Goal: Obtain resource: Obtain resource

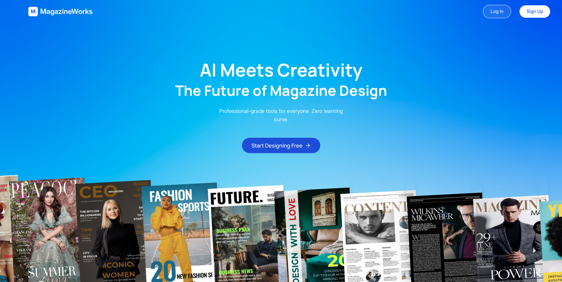
click at [500, 14] on link "Log In" at bounding box center [496, 12] width 28 height 14
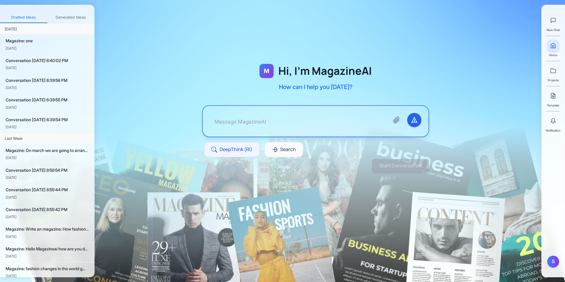
click at [79, 20] on button "Generated Ideas" at bounding box center [70, 17] width 47 height 11
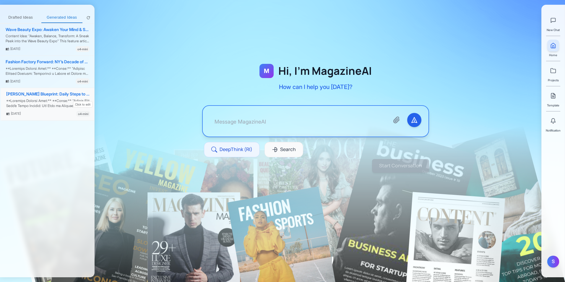
click at [45, 94] on div "Elon Musk’s Blueprint: Daily Steps to Billionaire Success" at bounding box center [48, 94] width 84 height 5
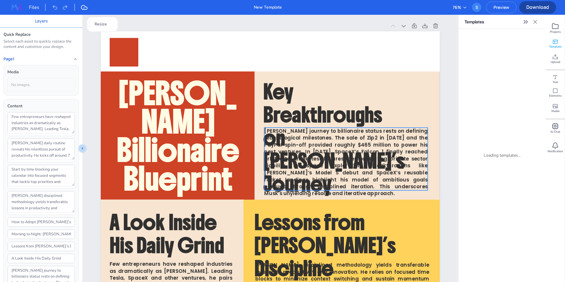
click at [309, 147] on span "Elon Musk’s journey to billionaire status rests on defining technological miles…" at bounding box center [345, 162] width 163 height 70
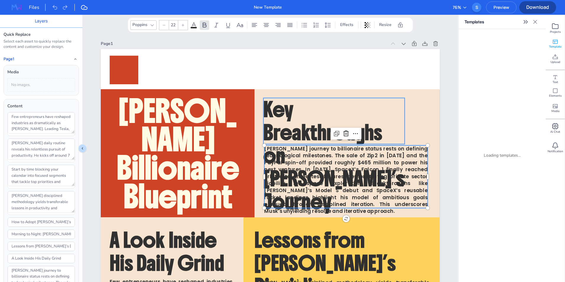
type input "60"
click at [299, 122] on span "Key Breakthroughs on Musk’s Journey" at bounding box center [333, 155] width 141 height 118
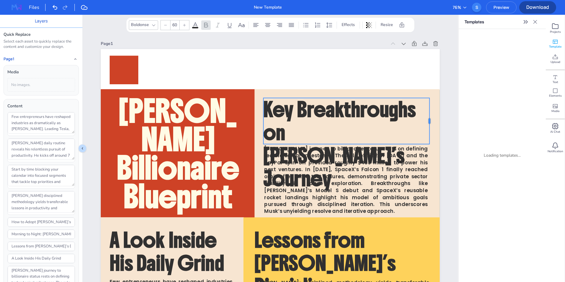
drag, startPoint x: 405, startPoint y: 121, endPoint x: 429, endPoint y: 120, distance: 24.8
click at [429, 120] on div at bounding box center [431, 121] width 5 height 46
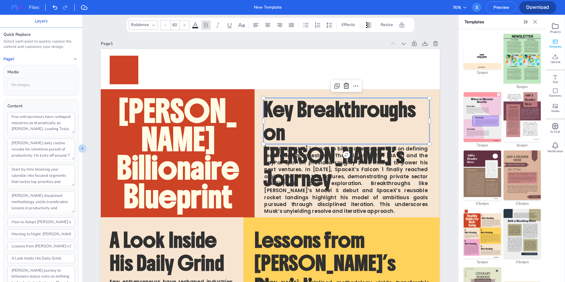
click at [20, 9] on img at bounding box center [16, 7] width 19 height 9
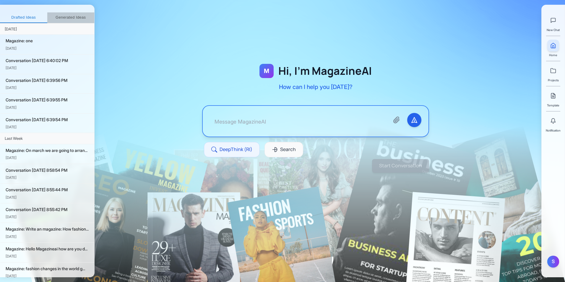
click at [70, 16] on button "Generated Ideas" at bounding box center [70, 17] width 47 height 11
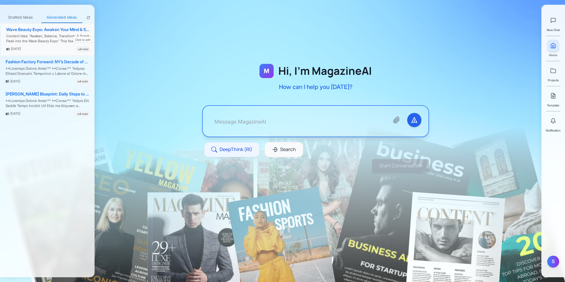
click at [61, 31] on div "Wave Beauty Expo: Awaken Your Mind & Spirit" at bounding box center [48, 29] width 84 height 5
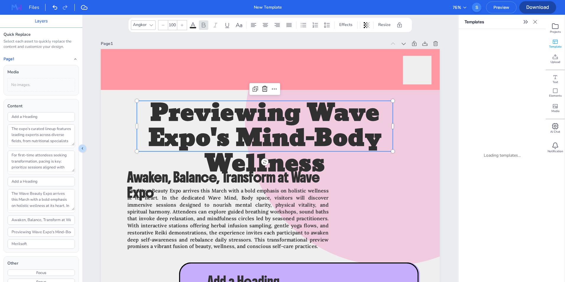
click at [312, 115] on span "Previewing Wave Expo's Mind-Body Wellness" at bounding box center [264, 139] width 233 height 92
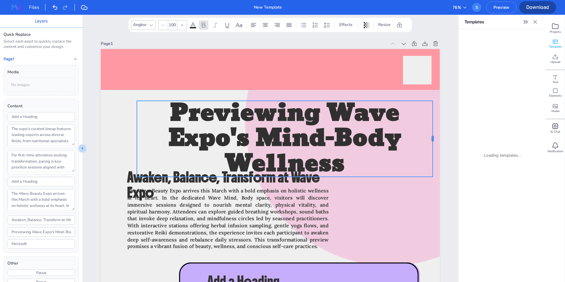
drag, startPoint x: 391, startPoint y: 126, endPoint x: 431, endPoint y: 126, distance: 39.9
click at [432, 126] on div at bounding box center [434, 139] width 5 height 76
click at [163, 26] on icon at bounding box center [163, 25] width 4 height 4
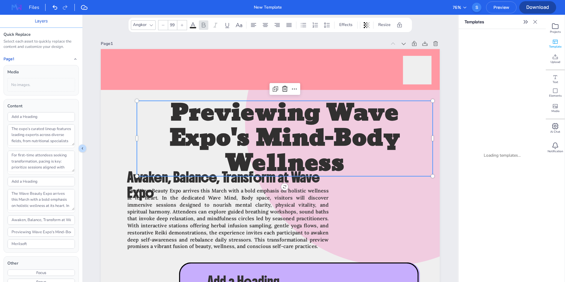
click at [163, 26] on icon at bounding box center [163, 25] width 4 height 4
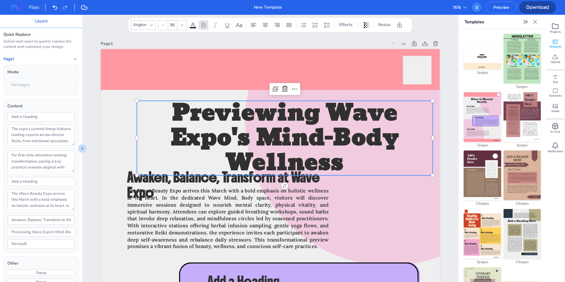
click at [163, 26] on icon at bounding box center [163, 25] width 4 height 4
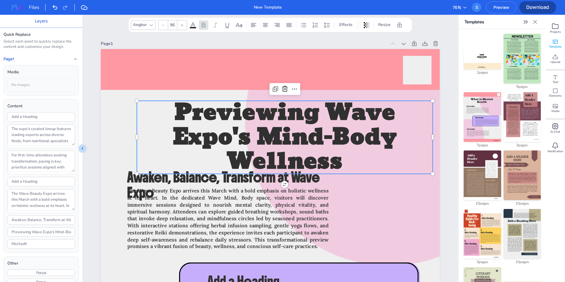
click at [163, 26] on icon at bounding box center [163, 25] width 4 height 4
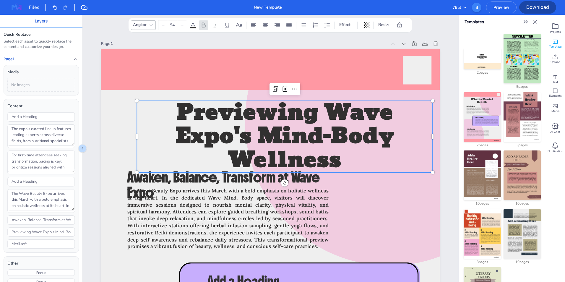
click at [163, 26] on icon at bounding box center [163, 25] width 4 height 4
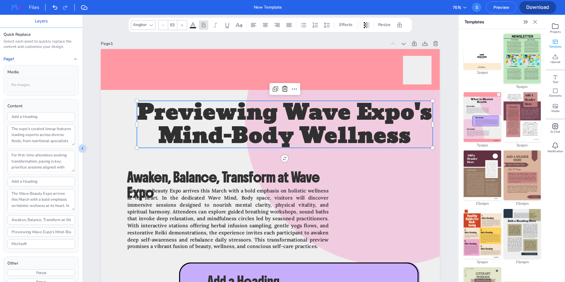
click at [163, 26] on icon at bounding box center [163, 25] width 4 height 4
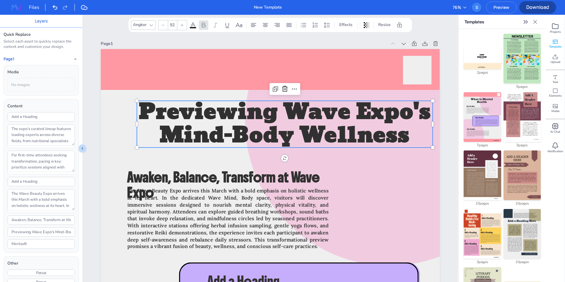
click at [163, 26] on icon at bounding box center [163, 25] width 4 height 4
type input "91"
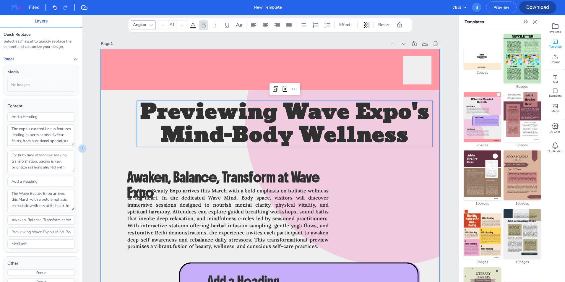
click at [174, 155] on div at bounding box center [270, 274] width 339 height 451
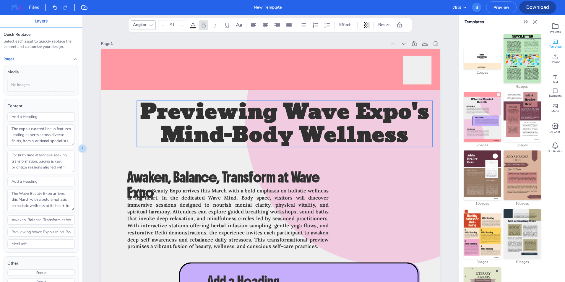
click at [231, 126] on span "Previewing Wave Expo's Mind-Body Wellness" at bounding box center [284, 124] width 289 height 60
click at [17, 9] on img at bounding box center [16, 7] width 19 height 9
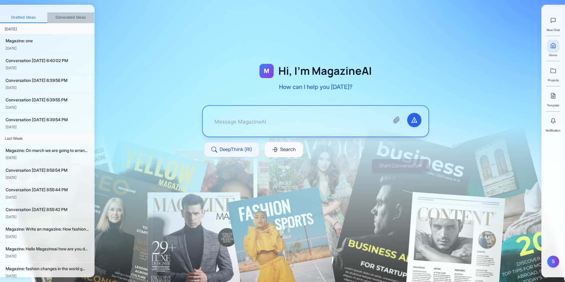
click at [67, 17] on button "Generated Ideas" at bounding box center [70, 17] width 47 height 11
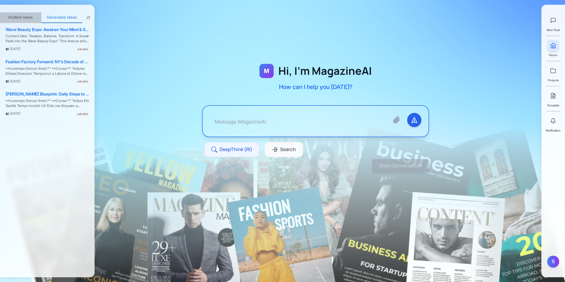
click at [30, 18] on button "Drafted Ideas" at bounding box center [20, 17] width 41 height 11
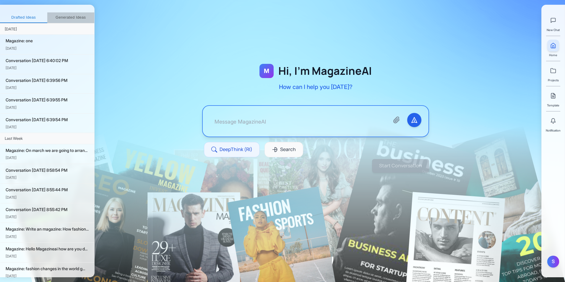
click at [58, 18] on button "Generated Ideas" at bounding box center [70, 17] width 47 height 11
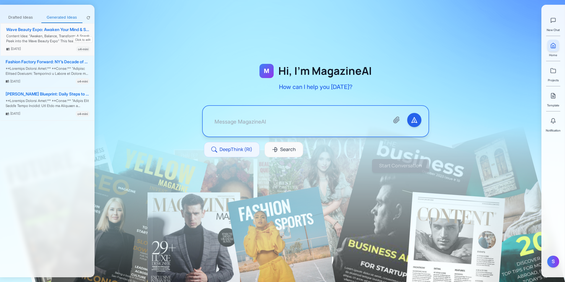
click at [49, 40] on div "Content Idea: "Awaken, Balance, Transform: A Sneak Peek into the Wave Beauty Ex…" at bounding box center [48, 39] width 84 height 10
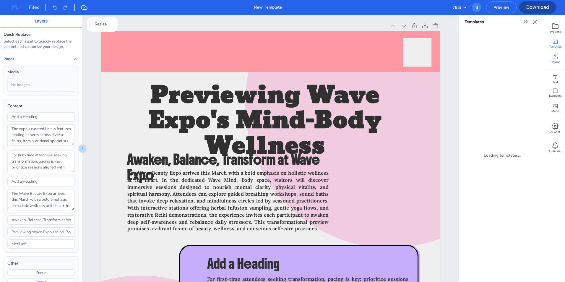
click at [14, 9] on img at bounding box center [16, 7] width 19 height 9
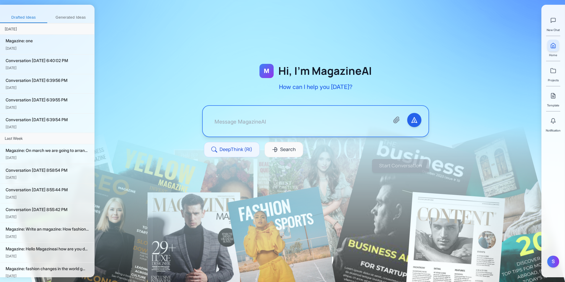
click at [63, 21] on button "Generated Ideas" at bounding box center [70, 17] width 47 height 11
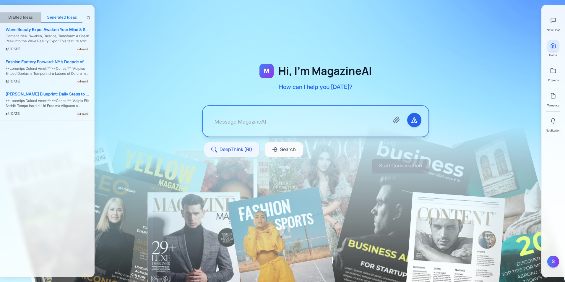
click at [25, 15] on button "Drafted Ideas" at bounding box center [20, 17] width 41 height 11
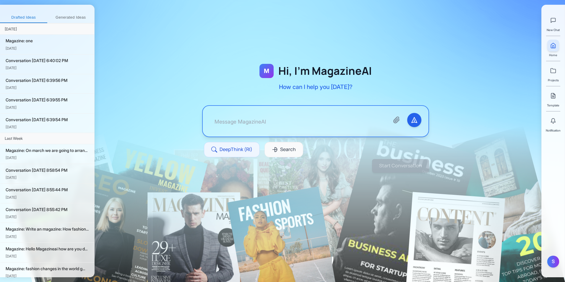
click at [61, 15] on button "Generated Ideas" at bounding box center [70, 17] width 47 height 11
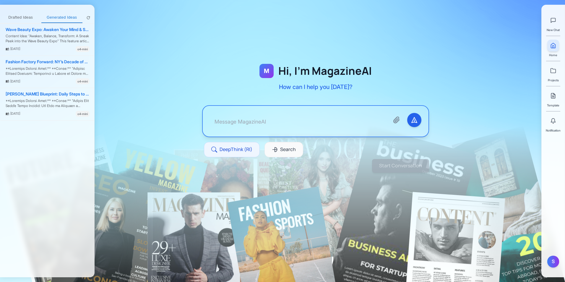
click at [30, 12] on button "Drafted Ideas" at bounding box center [20, 17] width 41 height 11
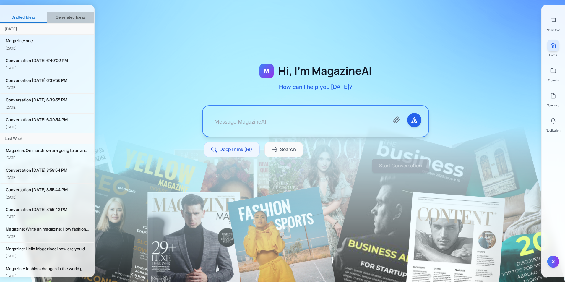
click at [61, 15] on button "Generated Ideas" at bounding box center [70, 17] width 47 height 11
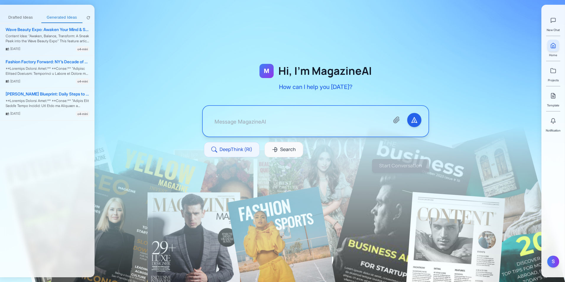
click at [22, 17] on button "Drafted Ideas" at bounding box center [20, 17] width 41 height 11
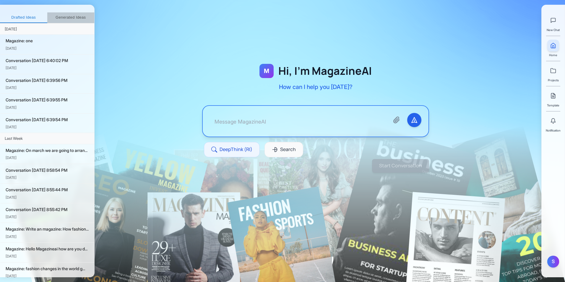
click at [78, 22] on button "Generated Ideas" at bounding box center [70, 17] width 47 height 11
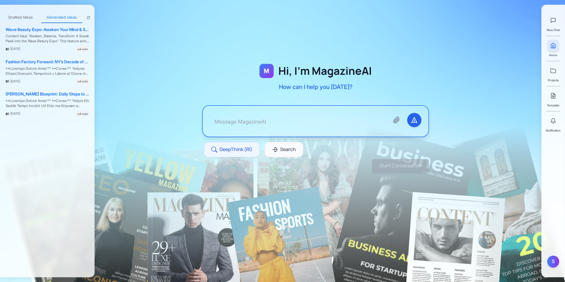
click at [216, 29] on div at bounding box center [315, 103] width 442 height 168
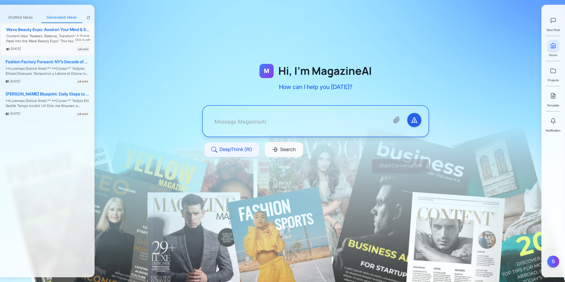
click at [58, 39] on div "Content Idea: "Awaken, Balance, Transform: A Sneak Peek into the Wave Beauty Ex…" at bounding box center [48, 39] width 84 height 10
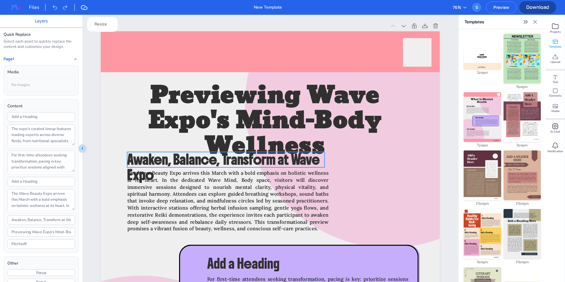
click at [199, 31] on div "Merilsoft Previewing Wave Expo's Mind-Body Wellness Awaken, Balance, Transform …" at bounding box center [270, 31] width 339 height 0
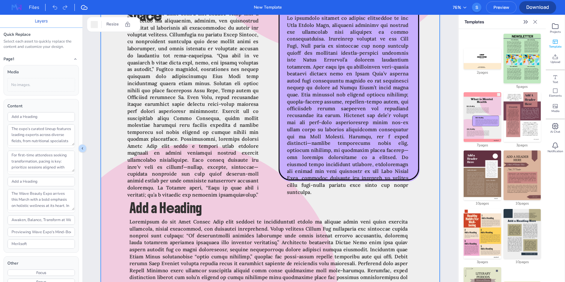
scroll to position [1609, 0]
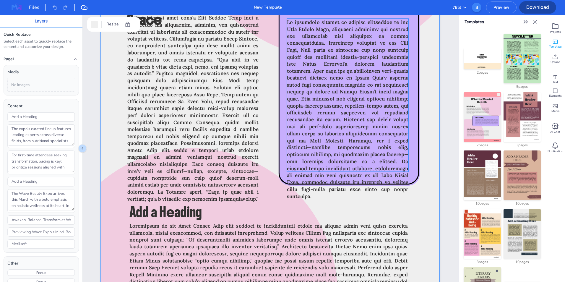
click at [355, 166] on span at bounding box center [347, 109] width 121 height 180
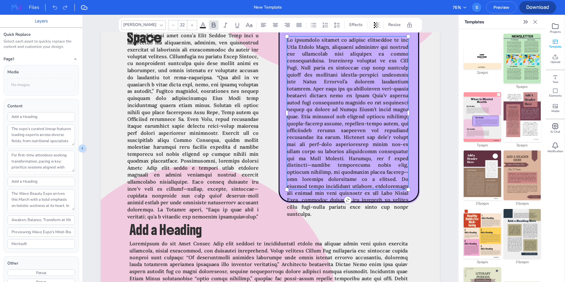
click at [363, 184] on span at bounding box center [347, 127] width 121 height 180
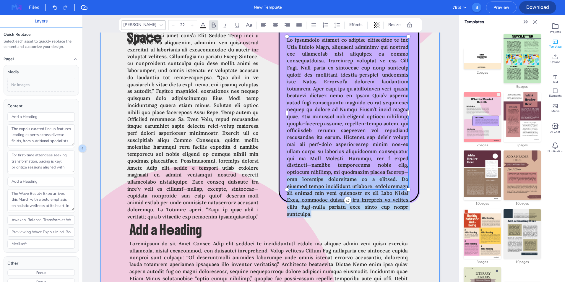
drag, startPoint x: 399, startPoint y: 171, endPoint x: 406, endPoint y: 219, distance: 48.6
click at [406, 219] on div "Merilsoft Inside Wave Expo: Meet the Visionaries How to Navigate the Mind-Body …" at bounding box center [270, 119] width 339 height 451
type textarea "As attendees prepare to immerse themselves in the Wave Beauty Expo, practical p…"
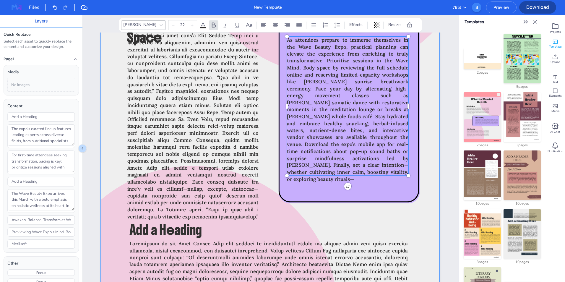
click at [398, 225] on div at bounding box center [270, 119] width 339 height 451
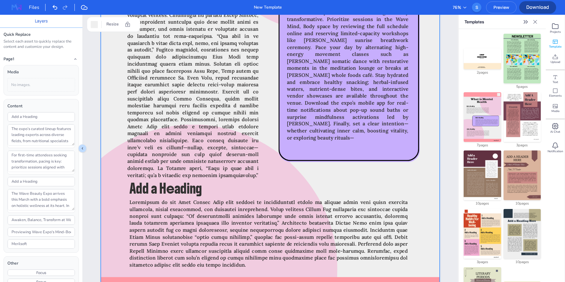
scroll to position [1601, 0]
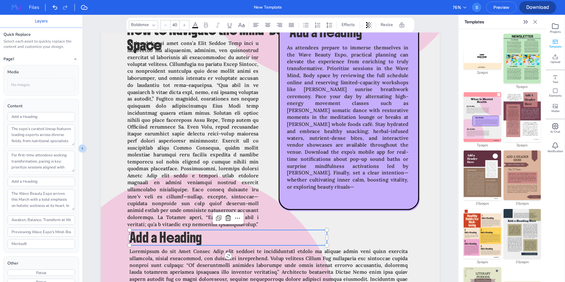
click at [18, 10] on img at bounding box center [16, 7] width 19 height 9
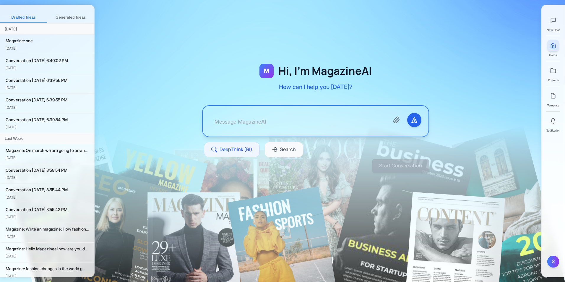
click at [77, 15] on button "Generated Ideas" at bounding box center [70, 17] width 47 height 11
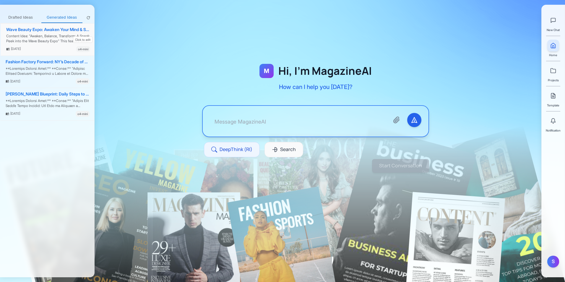
click at [43, 40] on div "Content Idea: "Awaken, Balance, Transform: A Sneak Peek into the Wave Beauty Ex…" at bounding box center [48, 39] width 84 height 10
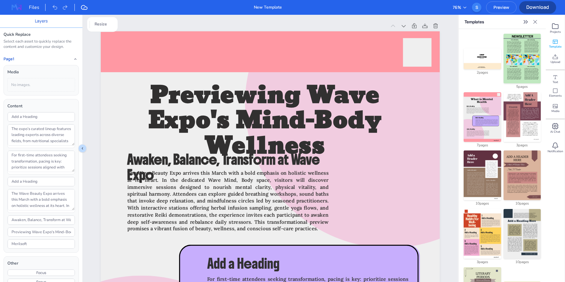
click at [18, 6] on img at bounding box center [16, 7] width 19 height 9
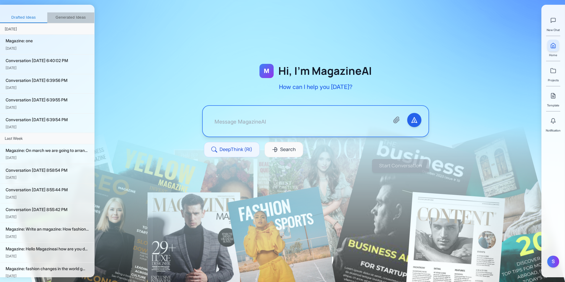
click at [76, 17] on button "Generated Ideas" at bounding box center [70, 17] width 47 height 11
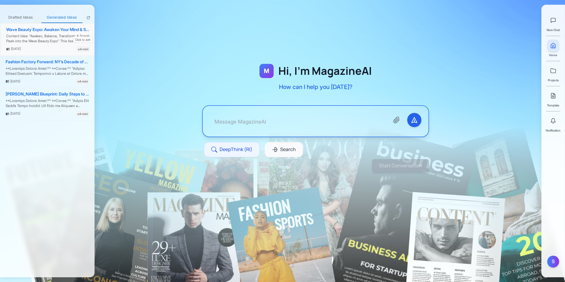
click at [58, 40] on div "Content Idea: "Awaken, Balance, Transform: A Sneak Peek into the Wave Beauty Ex…" at bounding box center [48, 39] width 84 height 10
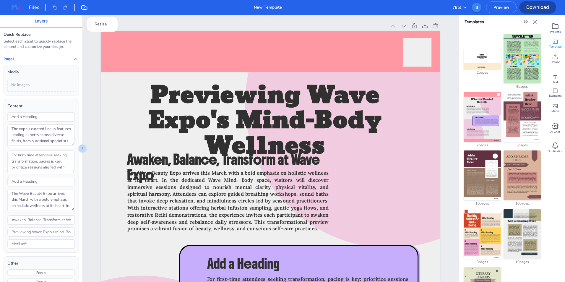
click at [19, 7] on img at bounding box center [16, 7] width 19 height 9
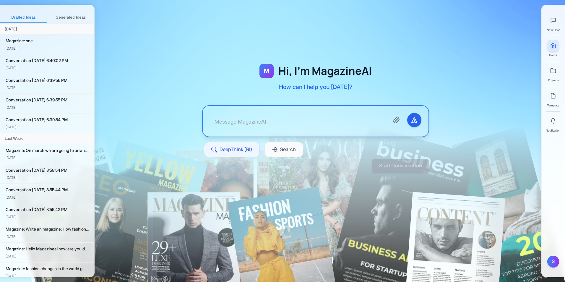
click at [81, 12] on div "Drafted Ideas Generated Ideas Yesterday Magazine: one Oct 4 Conversation 10/4/2…" at bounding box center [47, 141] width 94 height 272
click at [72, 18] on button "Generated Ideas" at bounding box center [70, 17] width 47 height 11
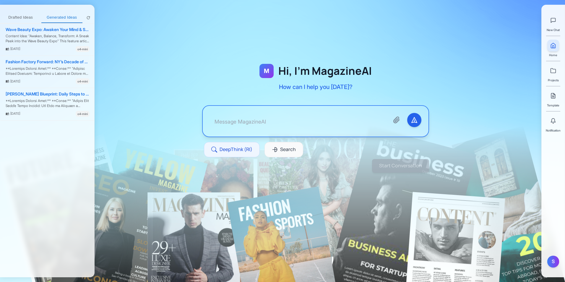
click at [22, 16] on button "Drafted Ideas" at bounding box center [20, 17] width 41 height 11
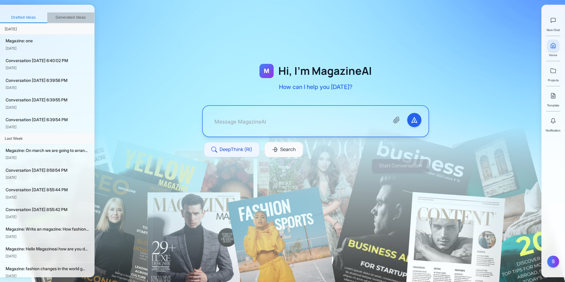
click at [66, 14] on button "Generated Ideas" at bounding box center [70, 17] width 47 height 11
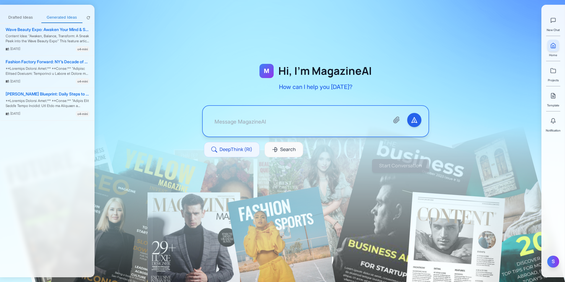
click at [551, 261] on div "S" at bounding box center [553, 261] width 12 height 12
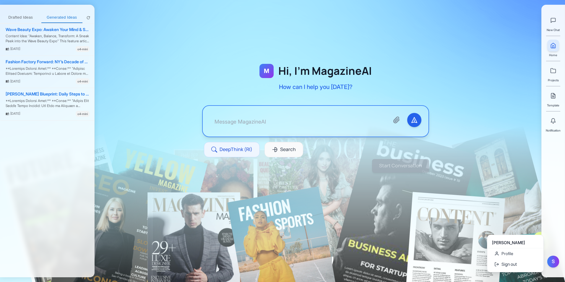
click at [23, 14] on button "Drafted Ideas" at bounding box center [20, 17] width 41 height 11
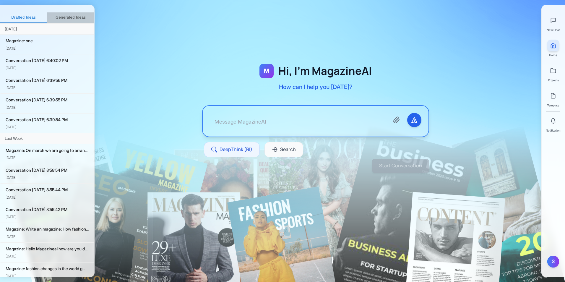
click at [61, 16] on button "Generated Ideas" at bounding box center [70, 17] width 47 height 11
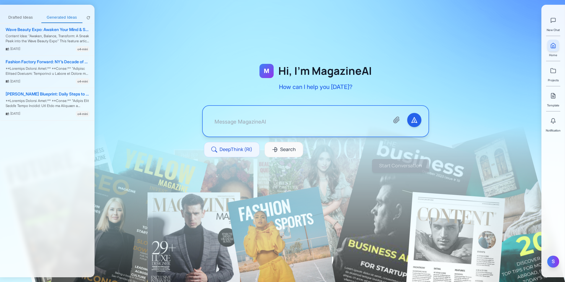
click at [553, 265] on div "S" at bounding box center [553, 261] width 12 height 12
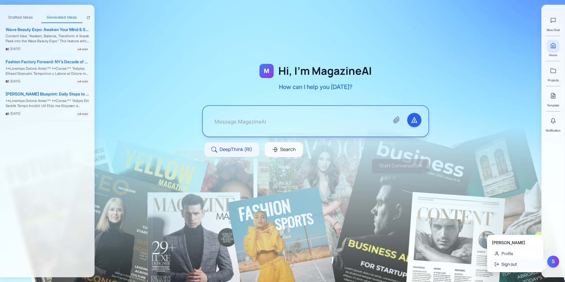
click at [521, 263] on button "Sign out" at bounding box center [517, 264] width 56 height 11
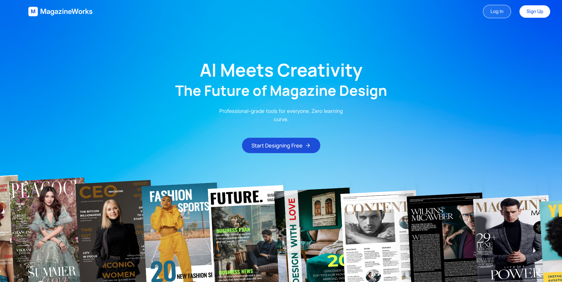
click at [489, 12] on link "Log In" at bounding box center [496, 12] width 28 height 14
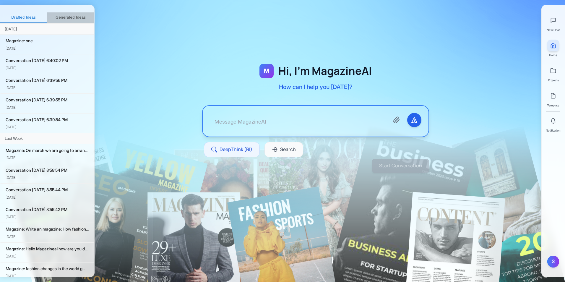
click at [76, 14] on button "Generated Ideas" at bounding box center [70, 17] width 47 height 11
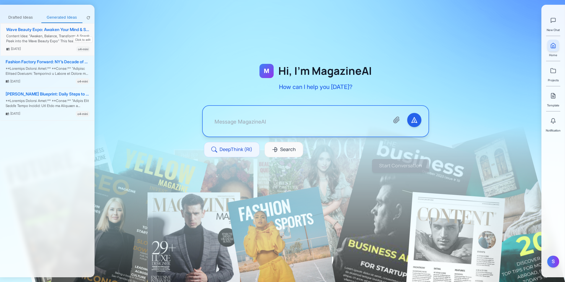
click at [46, 29] on div "Wave Beauty Expo: Awaken Your Mind & Spirit" at bounding box center [48, 29] width 84 height 5
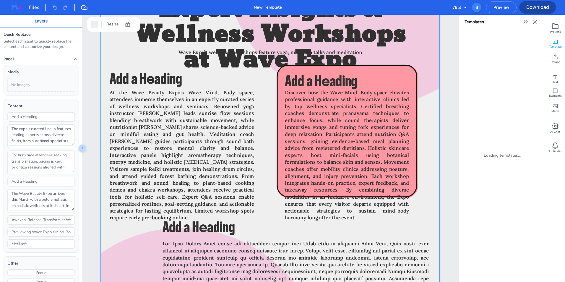
scroll to position [582, 0]
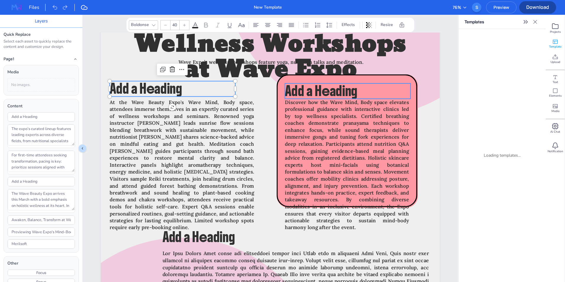
type input "40"
click at [338, 86] on span "Add a Heading" at bounding box center [321, 90] width 72 height 17
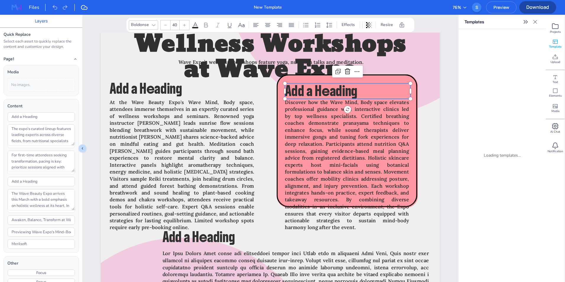
drag, startPoint x: 457, startPoint y: 90, endPoint x: 446, endPoint y: 125, distance: 36.9
click at [446, 125] on div "Layers Quick Replace Select each asset to quickly replace the content and custo…" at bounding box center [282, 148] width 565 height 267
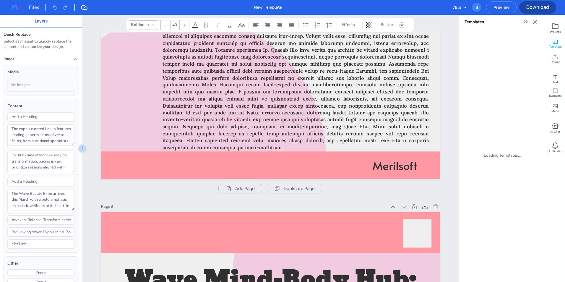
scroll to position [1459, 0]
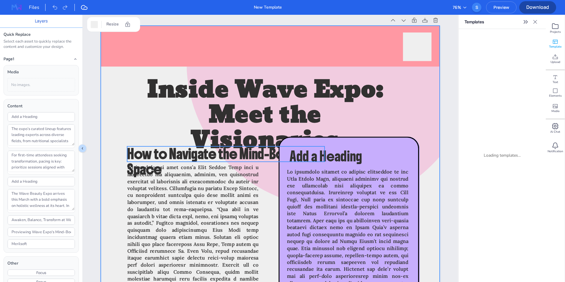
click at [174, 26] on div "Merilsoft Inside Wave Expo: Meet the Visionaries How to Navigate the Mind-Body …" at bounding box center [270, 26] width 339 height 0
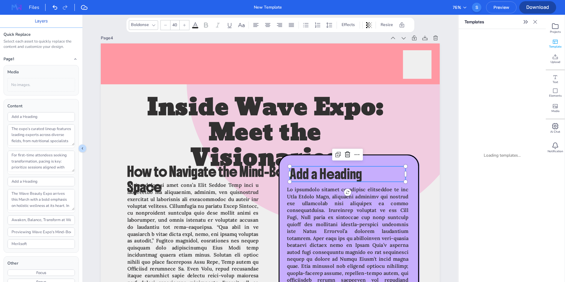
click at [341, 173] on span "Add a Heading" at bounding box center [325, 173] width 72 height 17
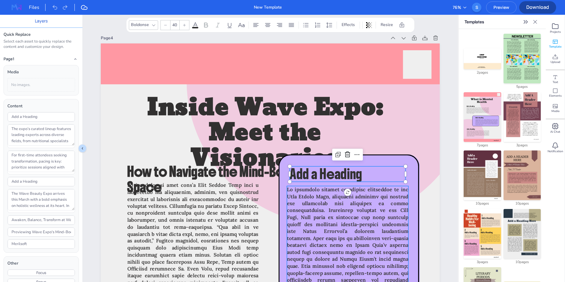
type input "22"
click at [374, 225] on span at bounding box center [347, 276] width 121 height 180
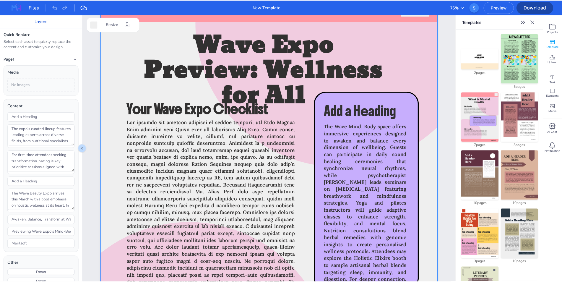
scroll to position [2974, 0]
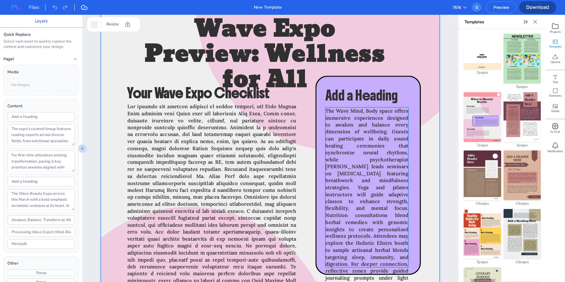
click at [357, 174] on span "The Wave Mind, Body space offers immersive experiences designed to awaken and b…" at bounding box center [366, 211] width 83 height 208
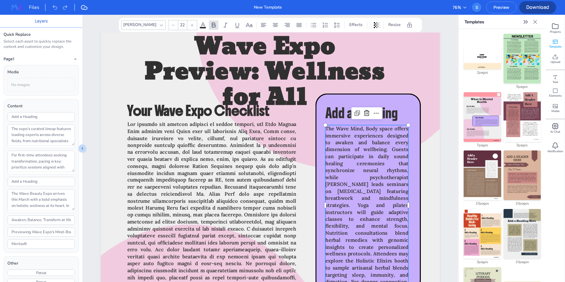
click at [353, 167] on span "The Wave Mind, Body space offers immersive experiences designed to awaken and b…" at bounding box center [366, 229] width 83 height 208
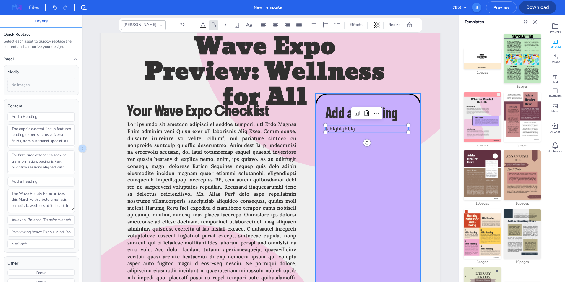
type input "kjhkjhkjhbkj"
click at [354, 176] on icon at bounding box center [367, 192] width 105 height 198
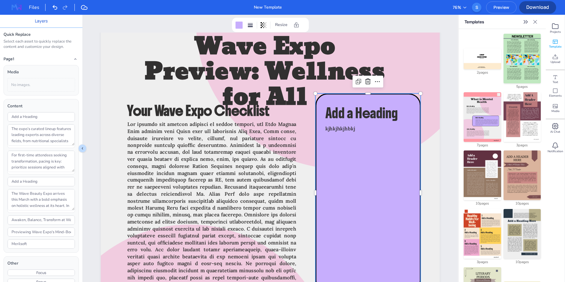
click at [352, 122] on icon at bounding box center [367, 192] width 105 height 198
click at [351, 127] on span "kjhkjhkjhbkj" at bounding box center [340, 128] width 30 height 6
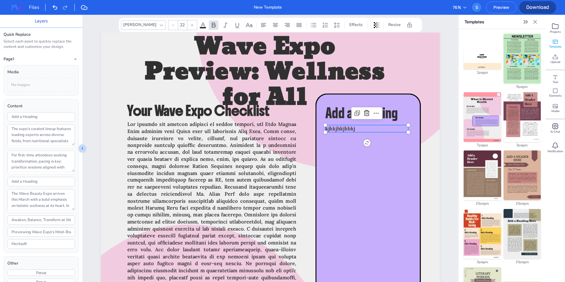
click at [14, 5] on img at bounding box center [16, 7] width 19 height 9
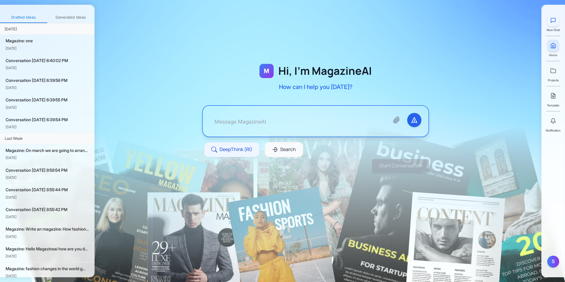
click at [554, 22] on icon at bounding box center [553, 20] width 4 height 4
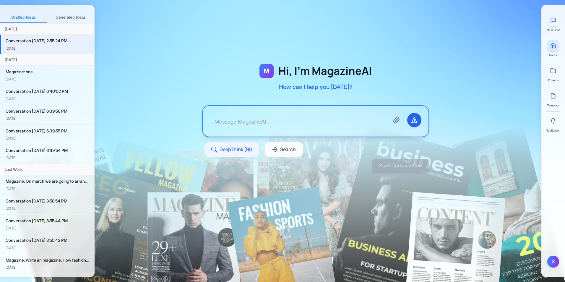
click at [554, 22] on icon at bounding box center [553, 20] width 4 height 4
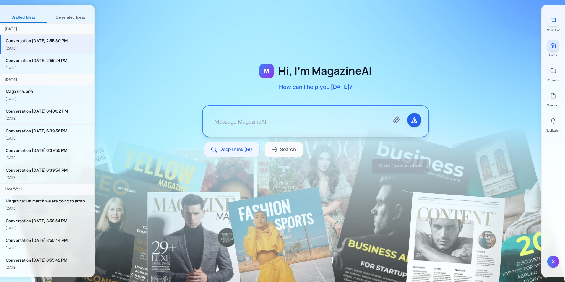
click at [554, 22] on icon at bounding box center [553, 20] width 4 height 4
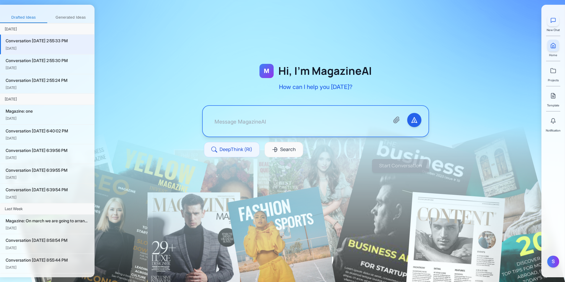
click at [554, 23] on icon at bounding box center [553, 20] width 6 height 6
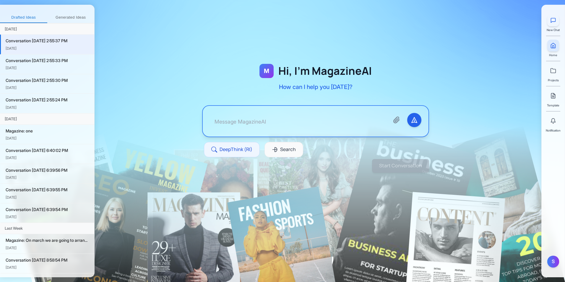
click at [554, 23] on icon at bounding box center [553, 20] width 6 height 6
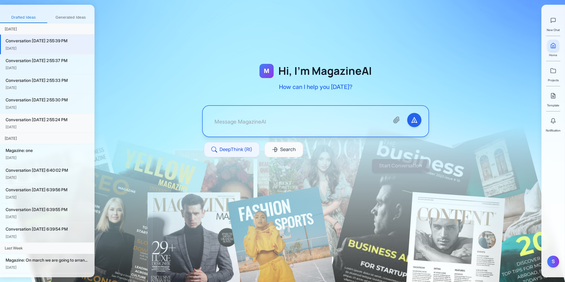
click at [50, 119] on div "Conversation 10/5/2025, 2:55:24 PM" at bounding box center [48, 119] width 84 height 6
click at [61, 20] on button "Generated Ideas" at bounding box center [70, 17] width 47 height 11
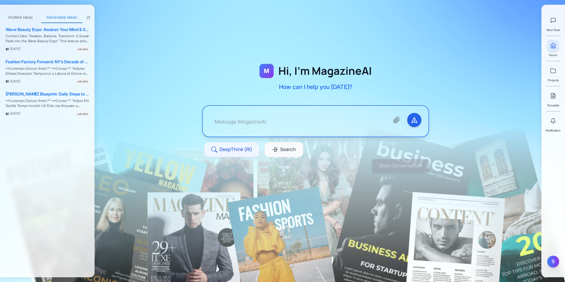
click at [552, 266] on div "S" at bounding box center [553, 261] width 12 height 12
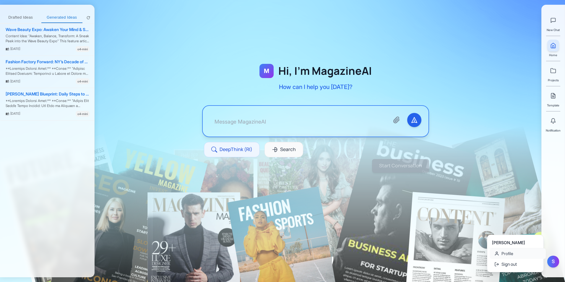
click at [510, 255] on link "Profile" at bounding box center [517, 253] width 56 height 11
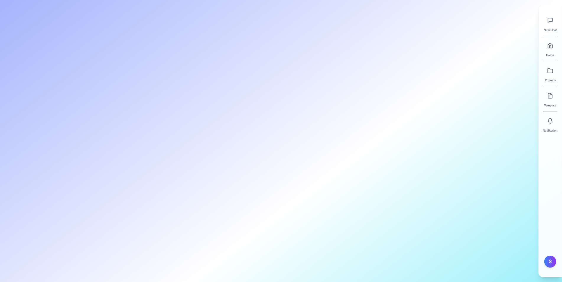
type input "Shakil"
type input "Ahmed"
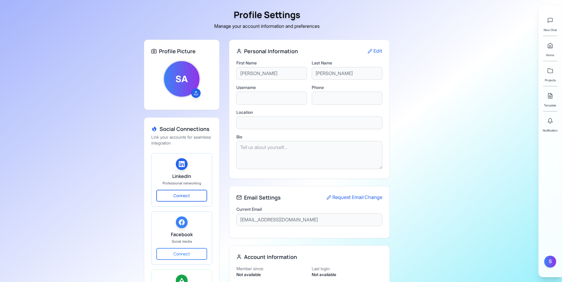
click at [546, 133] on div "New Chat Home Projects Template Notification S" at bounding box center [550, 141] width 24 height 272
click at [548, 123] on icon at bounding box center [550, 121] width 6 height 6
click at [551, 100] on link at bounding box center [550, 96] width 12 height 12
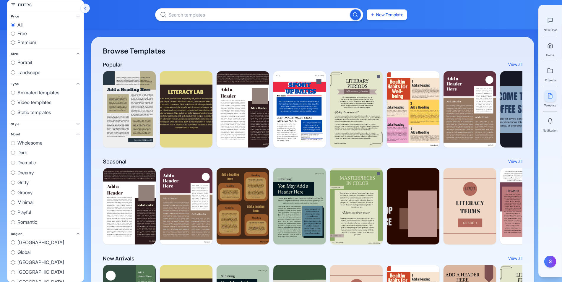
scroll to position [0, 532]
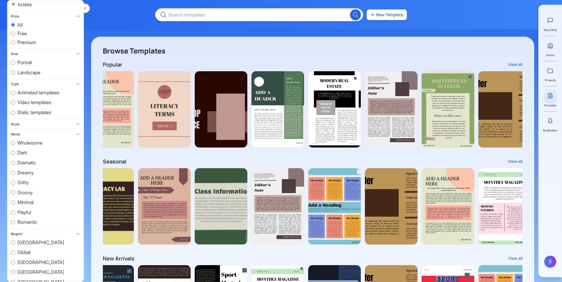
click at [88, 10] on button "Hide filters" at bounding box center [84, 8] width 9 height 9
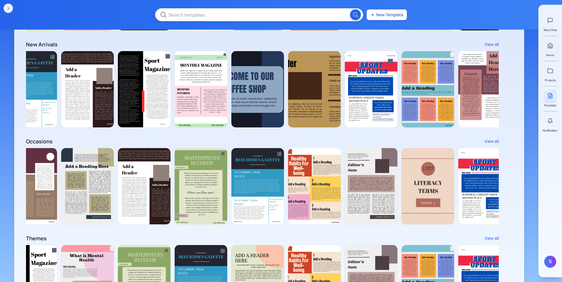
scroll to position [0, 0]
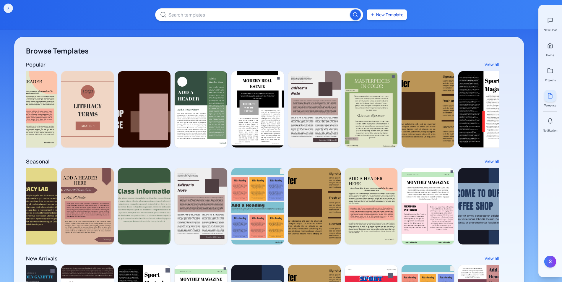
click at [22, 14] on div "New Template" at bounding box center [281, 15] width 562 height 30
click at [509, 11] on div "New Template" at bounding box center [281, 15] width 562 height 30
click at [550, 51] on link at bounding box center [550, 46] width 12 height 12
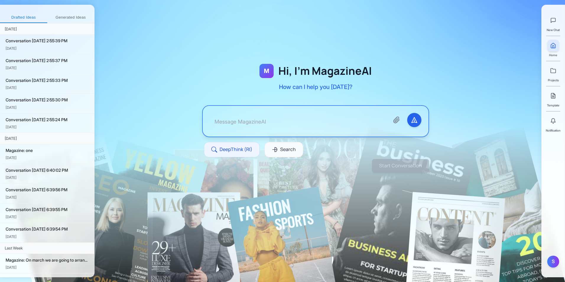
click at [166, 52] on div at bounding box center [315, 103] width 442 height 168
click at [552, 69] on icon at bounding box center [553, 71] width 6 height 6
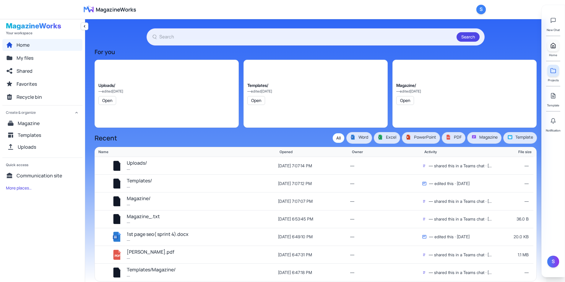
click at [554, 48] on icon at bounding box center [553, 45] width 4 height 5
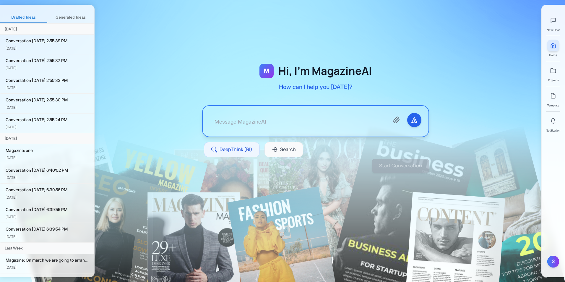
click at [62, 18] on button "Generated Ideas" at bounding box center [70, 17] width 47 height 11
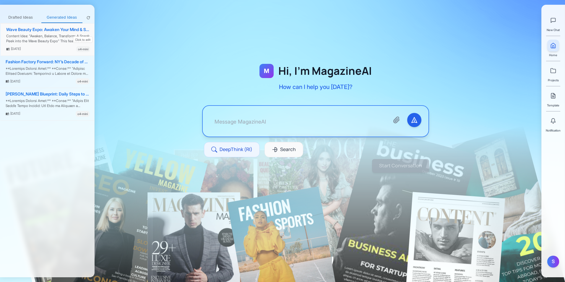
click at [50, 42] on div "Content Idea: "Awaken, Balance, Transform: A Sneak Peek into the Wave Beauty Ex…" at bounding box center [48, 39] width 84 height 10
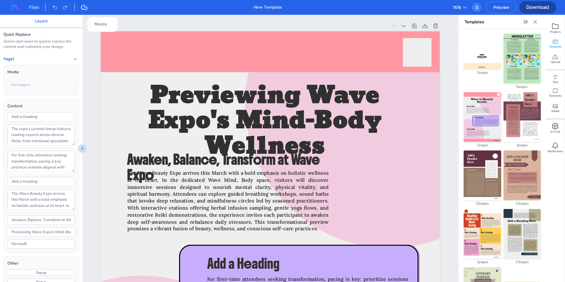
click at [17, 5] on img at bounding box center [16, 7] width 19 height 9
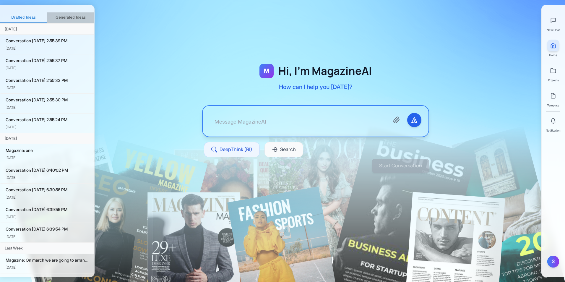
click at [70, 14] on button "Generated Ideas" at bounding box center [70, 17] width 47 height 11
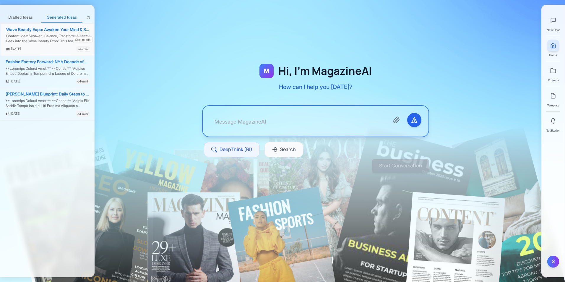
click at [46, 45] on div "Wave Beauty Expo: Awaken Your Mind & Spirit Content Idea: "Awaken, Balance, Tra…" at bounding box center [48, 40] width 94 height 32
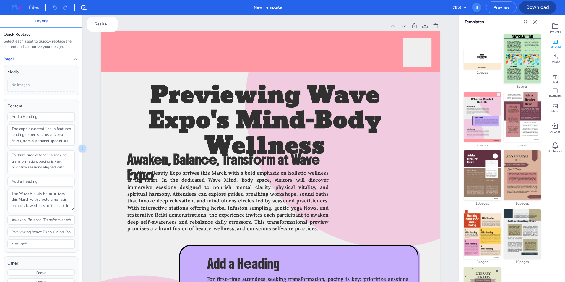
click at [17, 6] on img at bounding box center [16, 7] width 19 height 9
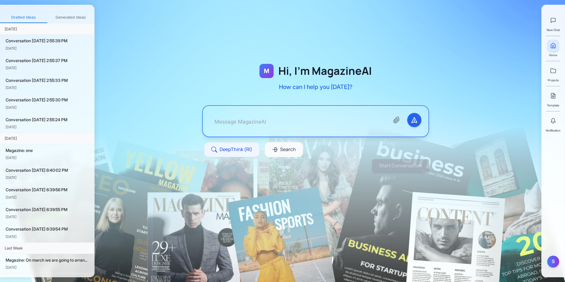
click at [69, 18] on button "Generated Ideas" at bounding box center [70, 17] width 47 height 11
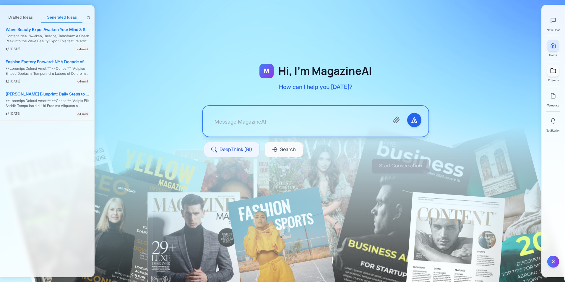
click at [549, 72] on link at bounding box center [553, 71] width 12 height 12
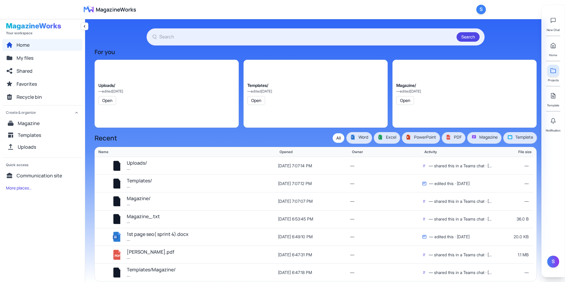
click at [556, 51] on div "Home" at bounding box center [553, 49] width 12 height 18
click at [553, 45] on icon at bounding box center [553, 46] width 6 height 6
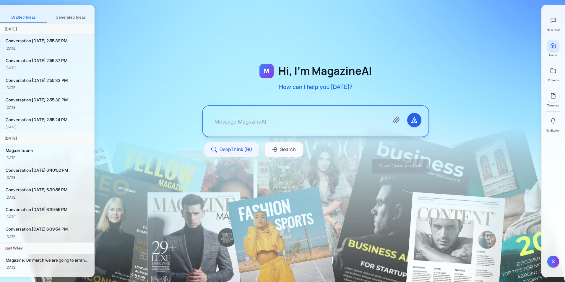
click at [553, 91] on link at bounding box center [553, 96] width 12 height 12
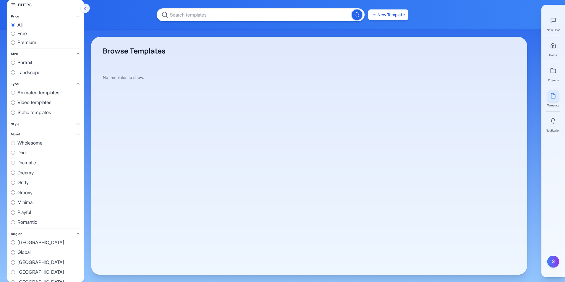
click at [28, 24] on label "all" at bounding box center [45, 25] width 69 height 8
click at [15, 24] on input "all" at bounding box center [13, 25] width 4 height 4
click at [32, 43] on span "premium" at bounding box center [26, 43] width 19 height 8
click at [15, 43] on input "premium" at bounding box center [13, 42] width 4 height 4
radio input "true"
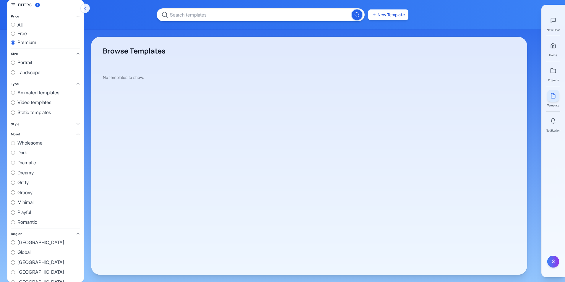
click at [19, 27] on span "all" at bounding box center [19, 25] width 5 height 8
click at [15, 27] on input "all" at bounding box center [13, 25] width 4 height 4
radio input "true"
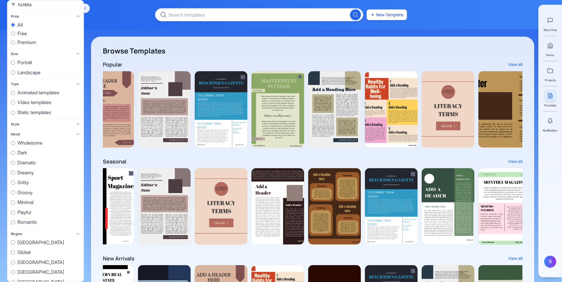
scroll to position [0, 532]
click at [87, 9] on icon "Hide filters" at bounding box center [85, 8] width 5 height 5
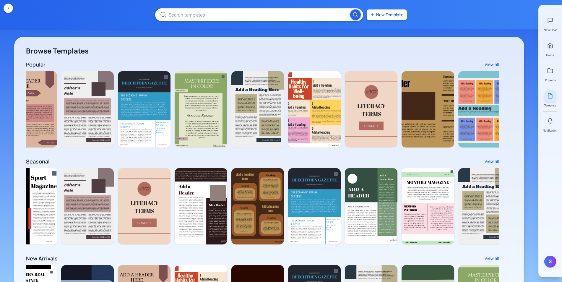
click at [87, 9] on div "New Template" at bounding box center [281, 15] width 562 height 30
click at [86, 7] on div "New Template" at bounding box center [281, 15] width 562 height 30
click at [10, 9] on icon "Show filters" at bounding box center [8, 8] width 5 height 5
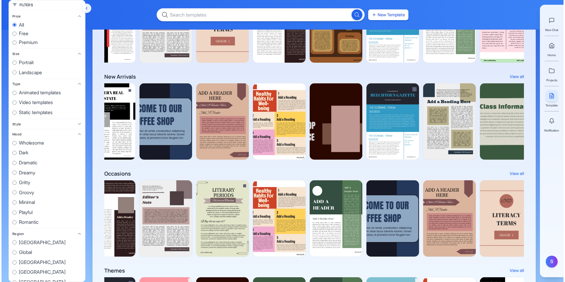
scroll to position [0, 0]
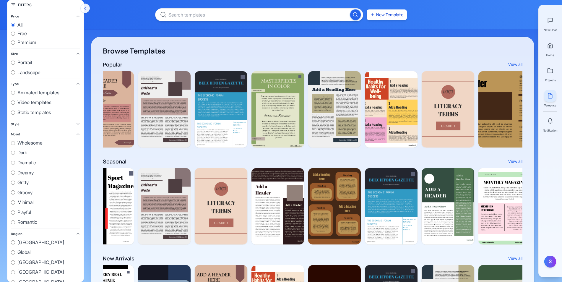
click at [76, 17] on icon at bounding box center [78, 16] width 4 height 4
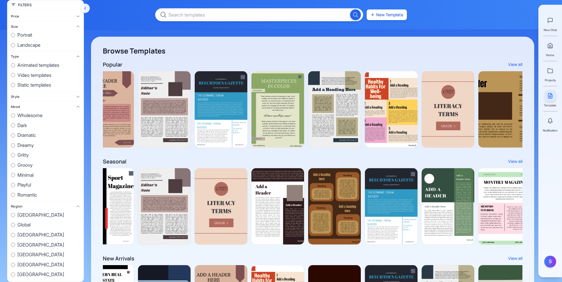
click at [76, 57] on icon at bounding box center [78, 56] width 4 height 4
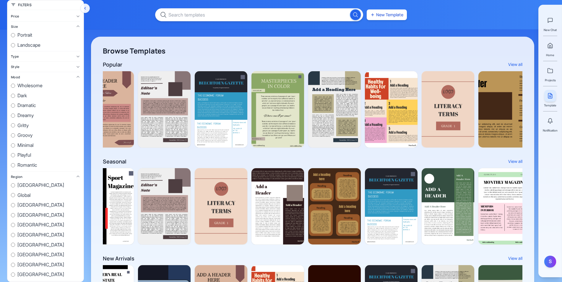
click at [76, 76] on icon at bounding box center [78, 77] width 4 height 4
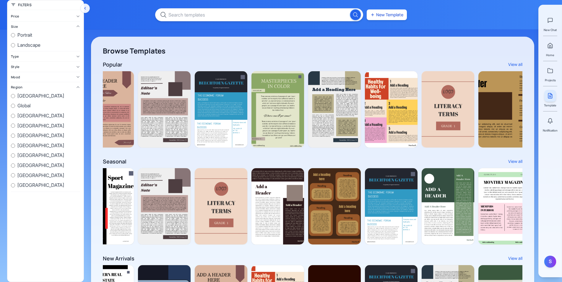
click at [76, 88] on icon at bounding box center [78, 87] width 4 height 4
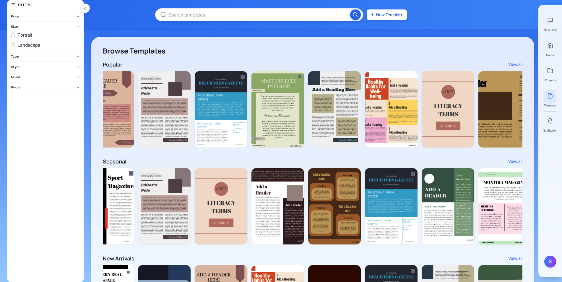
click at [85, 9] on icon "Hide filters" at bounding box center [85, 8] width 5 height 5
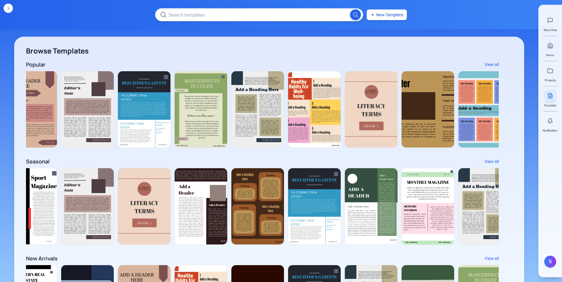
click at [85, 9] on div "New Template" at bounding box center [281, 15] width 562 height 30
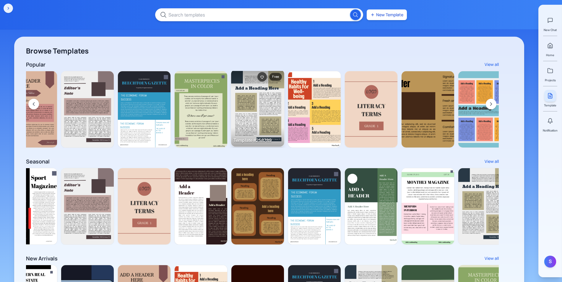
click at [253, 89] on img at bounding box center [257, 108] width 53 height 77
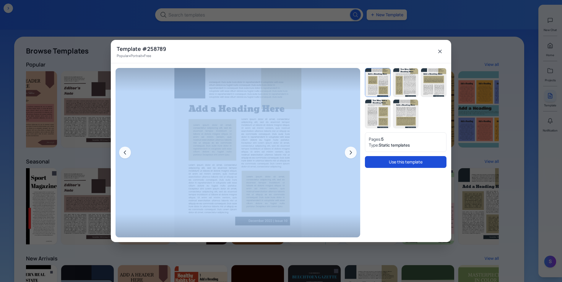
click at [397, 159] on button "Use this template" at bounding box center [405, 162] width 81 height 12
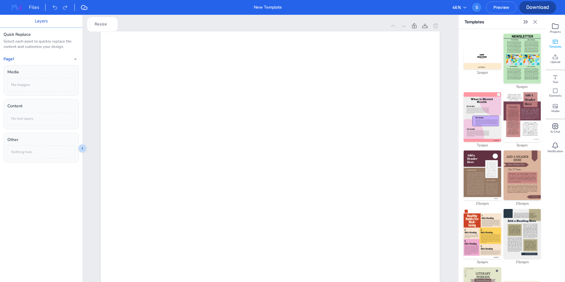
click at [520, 59] on img at bounding box center [521, 59] width 37 height 50
click at [517, 169] on img at bounding box center [521, 175] width 37 height 50
click at [475, 184] on img at bounding box center [481, 175] width 37 height 50
